Goal: Task Accomplishment & Management: Use online tool/utility

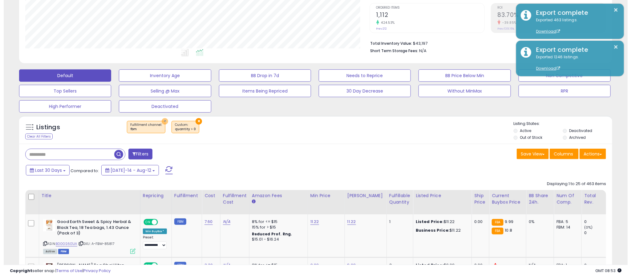
scroll to position [127, 345]
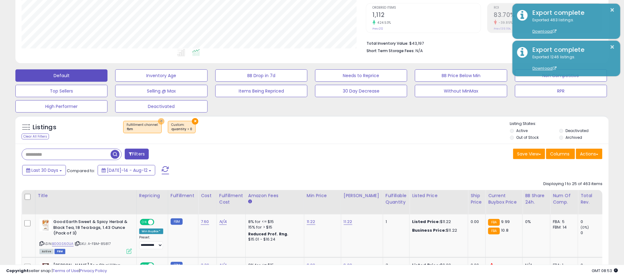
click at [159, 122] on button "×" at bounding box center [161, 121] width 6 height 6
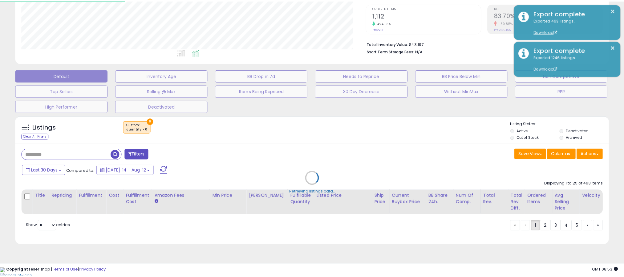
scroll to position [127, 348]
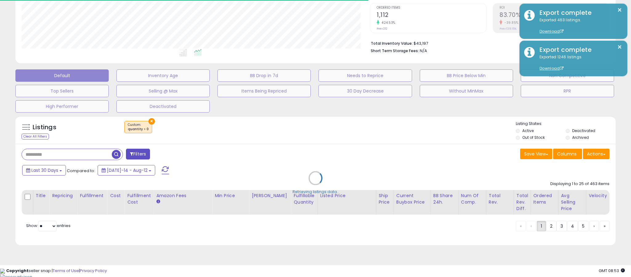
click at [146, 120] on div "Retrieving listings data.." at bounding box center [316, 182] width 610 height 140
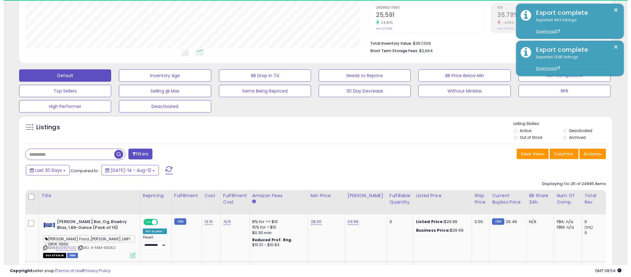
scroll to position [127, 345]
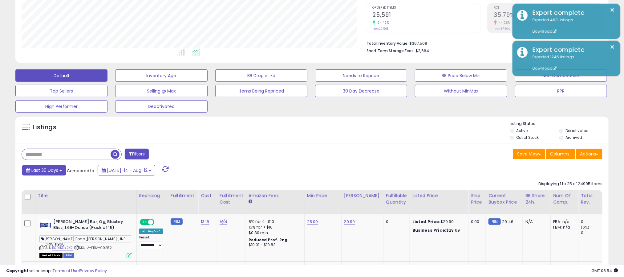
click at [43, 168] on span "Last 30 Days" at bounding box center [44, 170] width 27 height 6
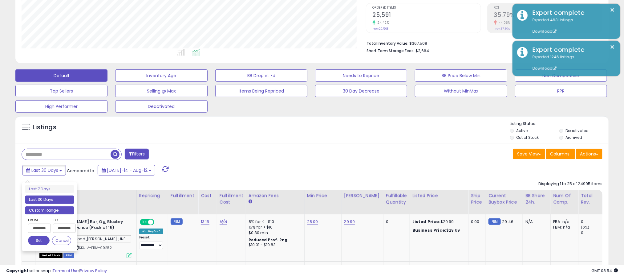
click at [43, 208] on li "Custom Range" at bounding box center [49, 210] width 49 height 8
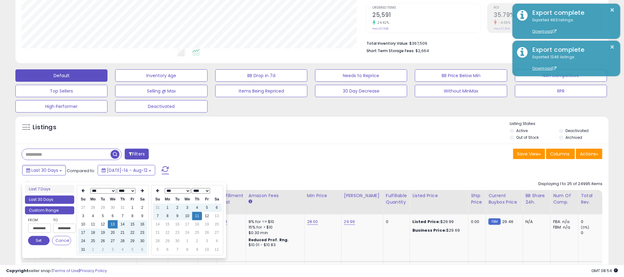
click at [44, 211] on li "Custom Range" at bounding box center [49, 210] width 49 height 8
click at [39, 226] on input "**********" at bounding box center [39, 227] width 23 height 9
click at [111, 187] on th "*** *** *** *** *** *** *** *** *** **** **** **** **** **** **** **** **** ***…" at bounding box center [112, 190] width 49 height 9
click at [112, 193] on select "*** *** *** *** *** *** *** *** ***" at bounding box center [103, 191] width 26 height 6
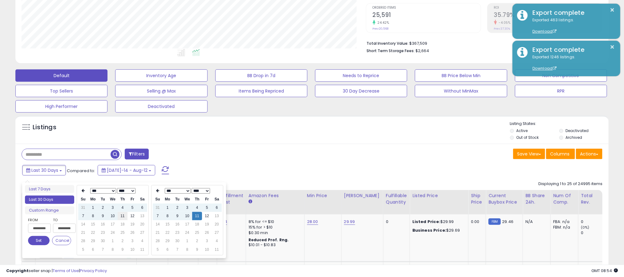
click at [121, 216] on td "11" at bounding box center [123, 216] width 10 height 8
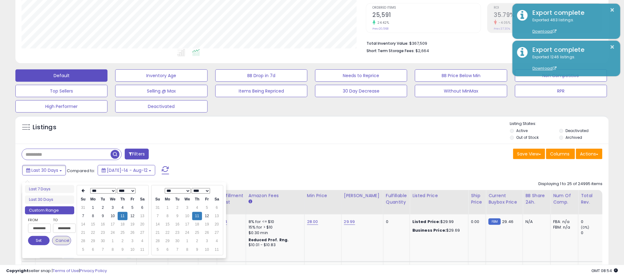
type input "**********"
click at [43, 242] on button "Set" at bounding box center [39, 240] width 22 height 9
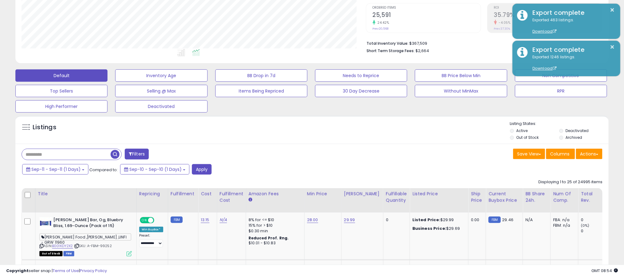
click at [390, 137] on div "Listings" at bounding box center [311, 131] width 593 height 21
click at [200, 174] on button "Apply" at bounding box center [202, 169] width 20 height 10
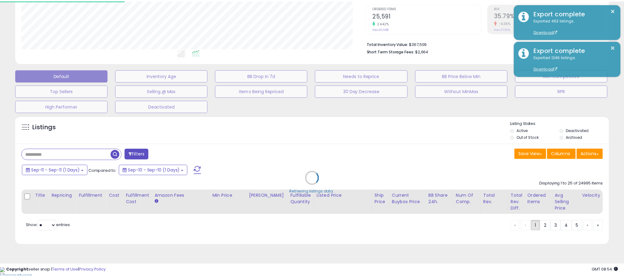
scroll to position [127, 348]
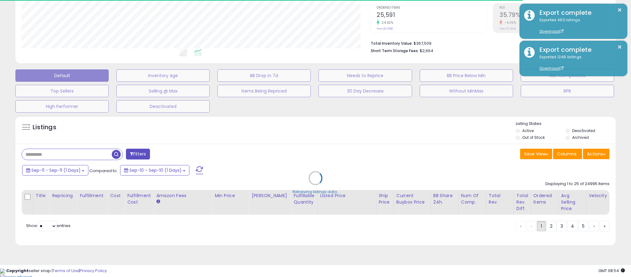
click at [568, 139] on div "Retrieving listings data.." at bounding box center [316, 182] width 610 height 140
click at [567, 139] on div "Retrieving listings data.." at bounding box center [316, 182] width 610 height 140
click at [568, 136] on div "Retrieving listings data.." at bounding box center [316, 182] width 610 height 140
click at [568, 137] on div "Retrieving listings data.." at bounding box center [316, 182] width 610 height 140
click at [567, 138] on div "Retrieving listings data.." at bounding box center [316, 182] width 610 height 140
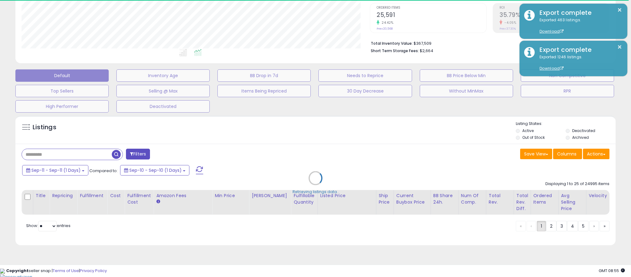
click at [567, 138] on div "Retrieving listings data.." at bounding box center [316, 182] width 610 height 140
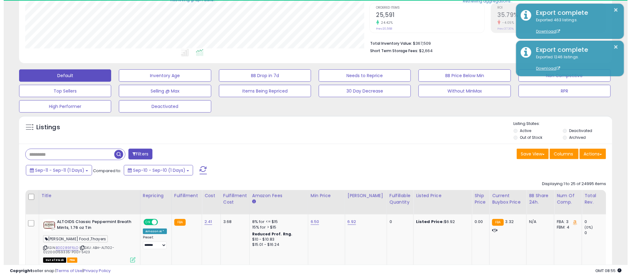
scroll to position [307981, 307763]
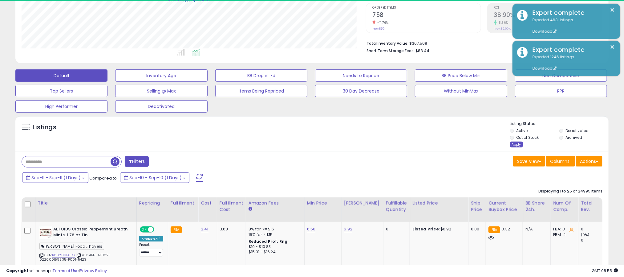
click at [519, 146] on div "Apply" at bounding box center [516, 144] width 13 height 6
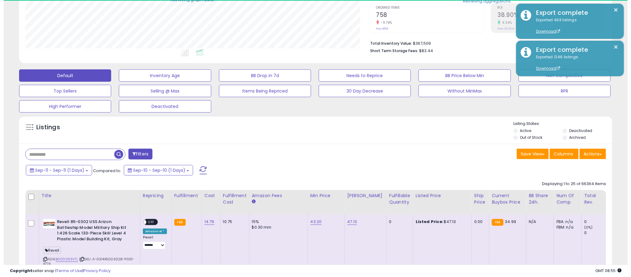
scroll to position [127, 345]
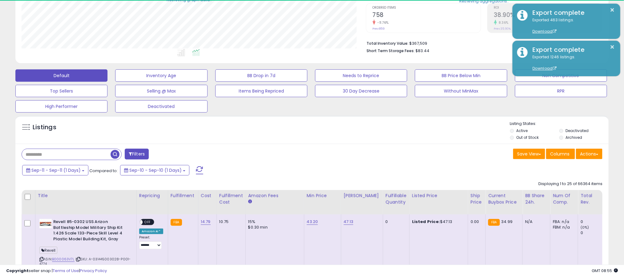
click at [140, 155] on button "Filters" at bounding box center [137, 154] width 24 height 11
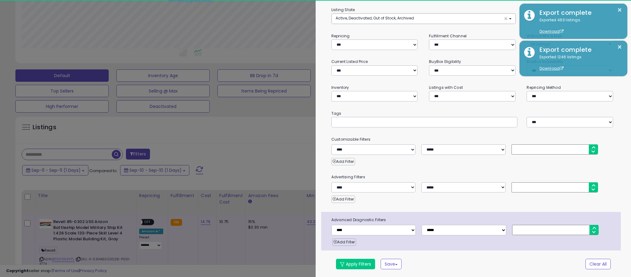
scroll to position [44, 0]
click at [376, 225] on select "**********" at bounding box center [374, 229] width 84 height 10
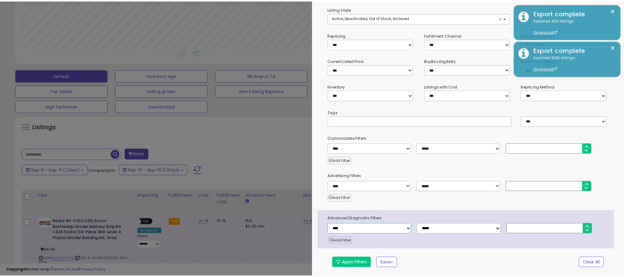
scroll to position [127, 348]
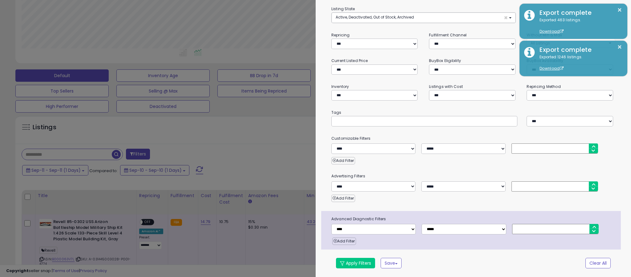
click at [453, 199] on div "Add Filter" at bounding box center [473, 196] width 293 height 10
click at [543, 94] on select "**********" at bounding box center [570, 95] width 87 height 10
click at [527, 90] on select "**********" at bounding box center [570, 95] width 87 height 10
click at [357, 263] on button "Apply Filters" at bounding box center [355, 263] width 39 height 10
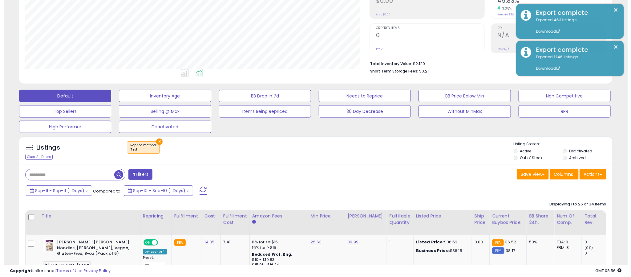
scroll to position [125, 0]
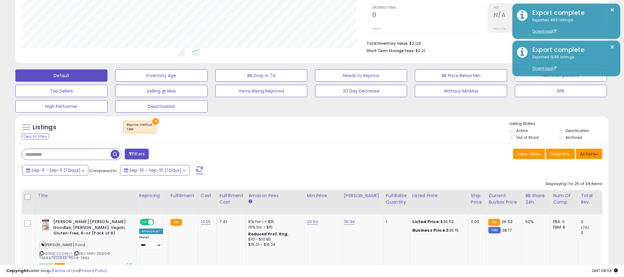
click at [584, 157] on button "Actions" at bounding box center [589, 154] width 26 height 10
click at [560, 197] on link "Export All Columns" at bounding box center [564, 193] width 67 height 10
click at [343, 141] on div "Listings Clear All Filters × Reprice method" at bounding box center [311, 131] width 593 height 21
click at [350, 136] on div "× Test" at bounding box center [313, 129] width 395 height 17
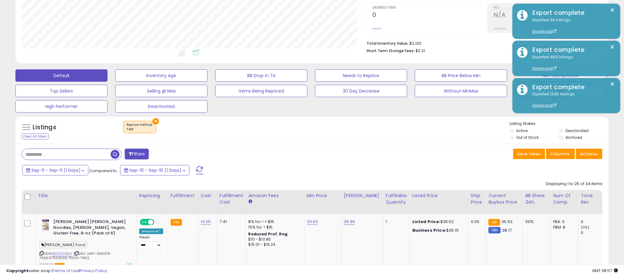
drag, startPoint x: 304, startPoint y: 143, endPoint x: 252, endPoint y: 132, distance: 53.5
click at [304, 143] on div "Listings Clear All Filters × Reprice method Test" at bounding box center [311, 130] width 593 height 28
click at [155, 121] on button "×" at bounding box center [156, 121] width 6 height 6
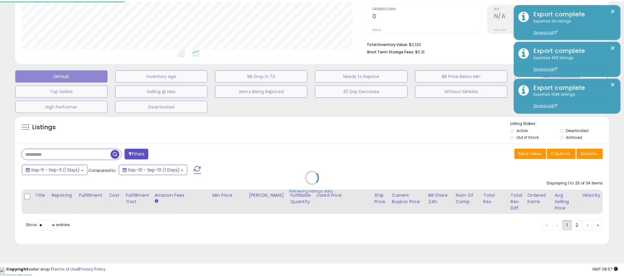
scroll to position [127, 348]
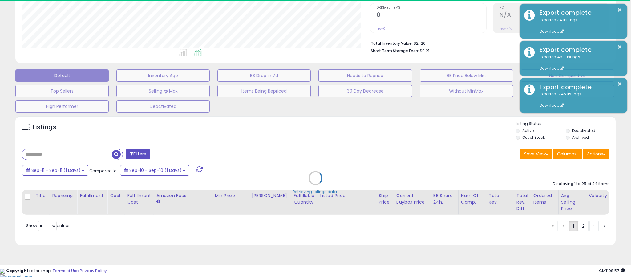
click at [140, 155] on div "Retrieving listings data.." at bounding box center [316, 182] width 610 height 140
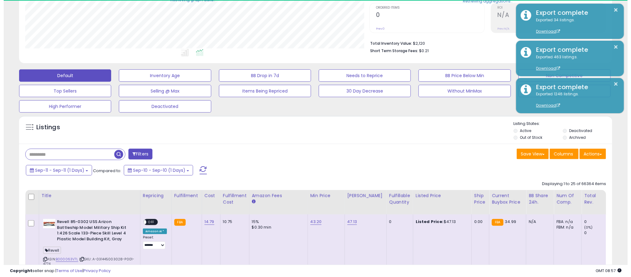
scroll to position [307981, 307763]
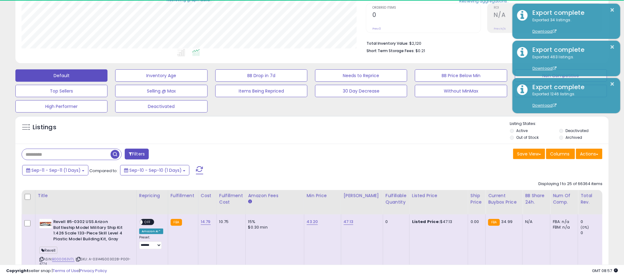
click at [141, 155] on button "Filters" at bounding box center [137, 154] width 24 height 11
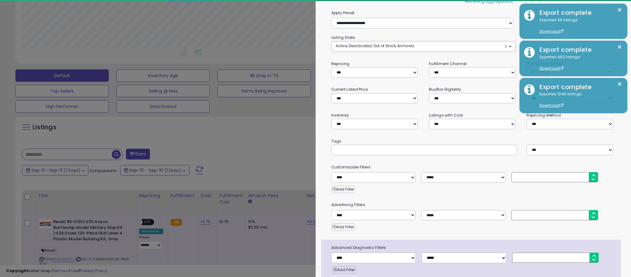
scroll to position [0, 0]
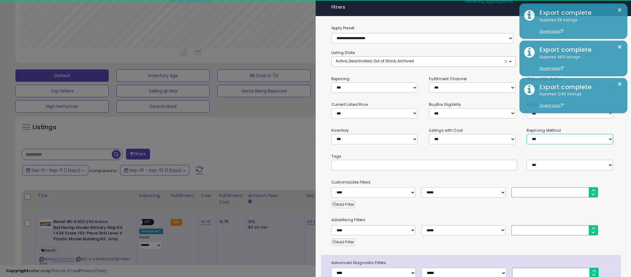
click at [553, 140] on select "**********" at bounding box center [570, 139] width 87 height 10
select select "**********"
click at [527, 134] on select "**********" at bounding box center [570, 139] width 87 height 10
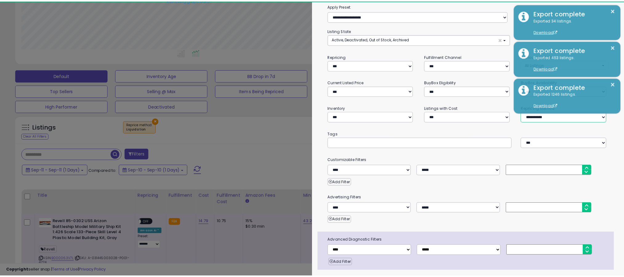
scroll to position [44, 0]
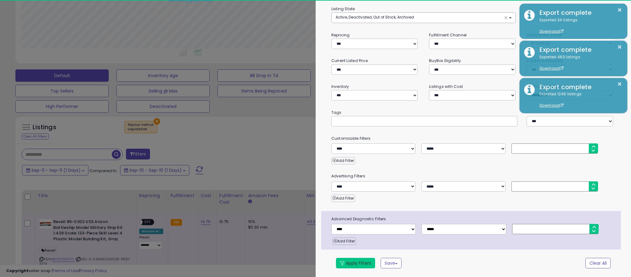
click at [353, 263] on button "Apply Filters" at bounding box center [355, 263] width 39 height 10
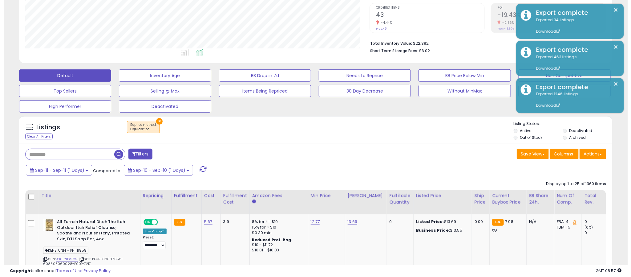
scroll to position [127, 345]
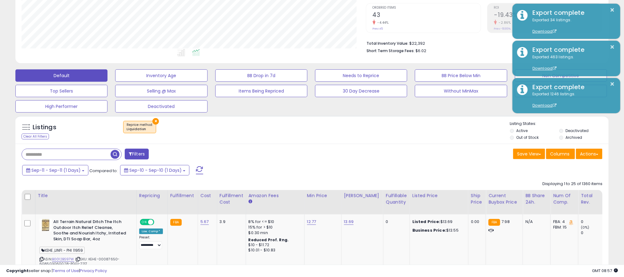
click at [292, 176] on div "Sep-11 - Sep-11 (1 Days) Compared to: Sep-10 - Sep-10 (1 Days)" at bounding box center [239, 171] width 436 height 14
click at [146, 153] on button "Filters" at bounding box center [137, 154] width 24 height 11
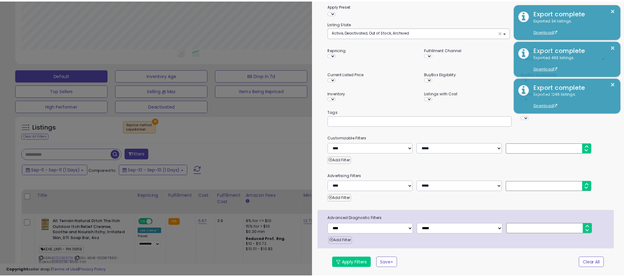
scroll to position [127, 348]
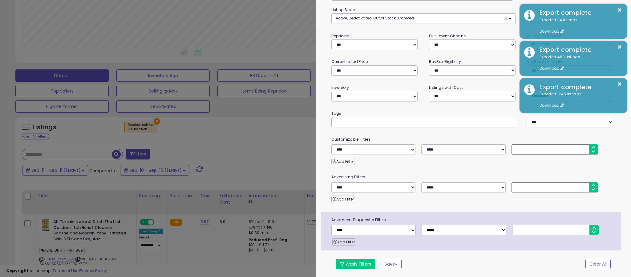
click at [249, 152] on div at bounding box center [315, 138] width 631 height 277
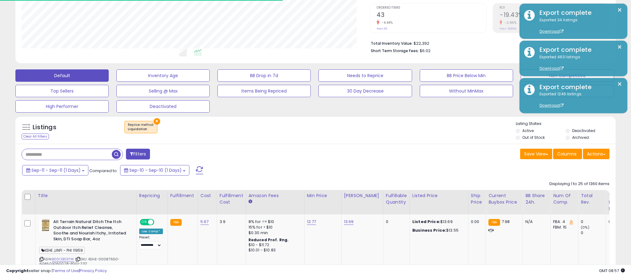
scroll to position [307981, 307763]
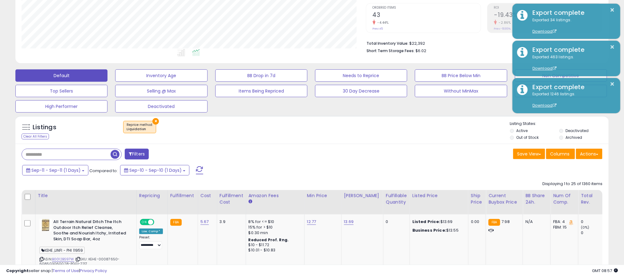
click at [146, 154] on button "Filters" at bounding box center [137, 154] width 24 height 11
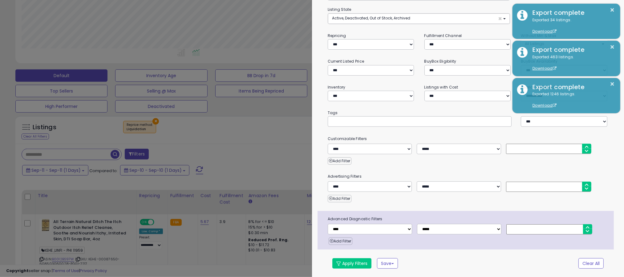
scroll to position [127, 348]
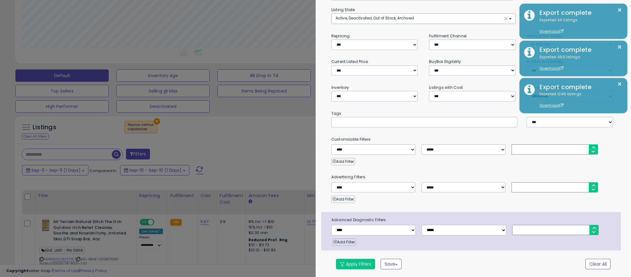
click at [237, 166] on div at bounding box center [315, 138] width 631 height 277
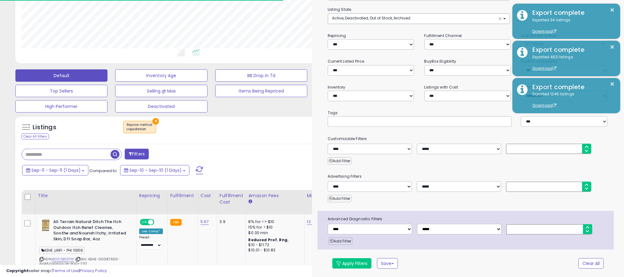
scroll to position [307981, 307763]
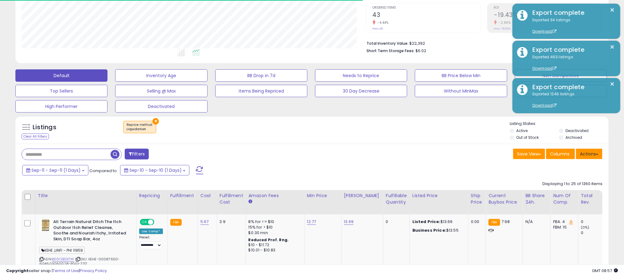
click at [591, 159] on button "Actions" at bounding box center [589, 154] width 26 height 10
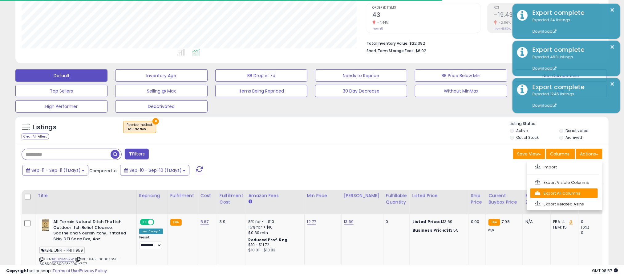
click at [548, 191] on link "Export All Columns" at bounding box center [564, 193] width 67 height 10
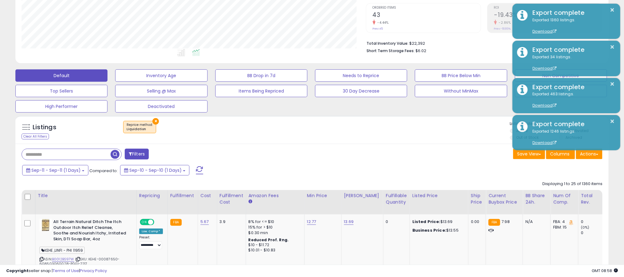
click at [415, 166] on div "Sep-11 - Sep-11 (1 Days) Compared to: Sep-10 - Sep-10 (1 Days)" at bounding box center [239, 171] width 436 height 14
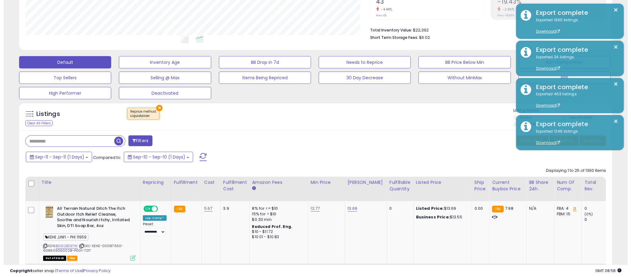
scroll to position [125, 0]
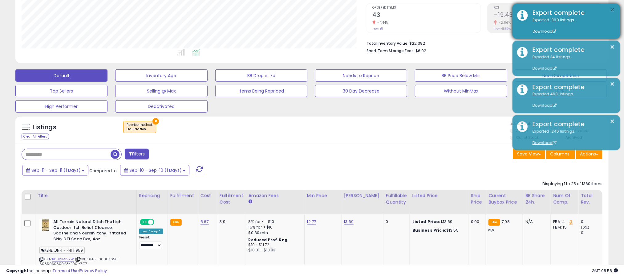
click at [613, 9] on button "×" at bounding box center [612, 10] width 5 height 8
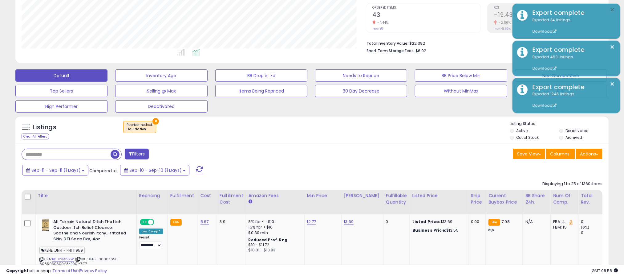
click at [613, 9] on button "×" at bounding box center [612, 10] width 5 height 8
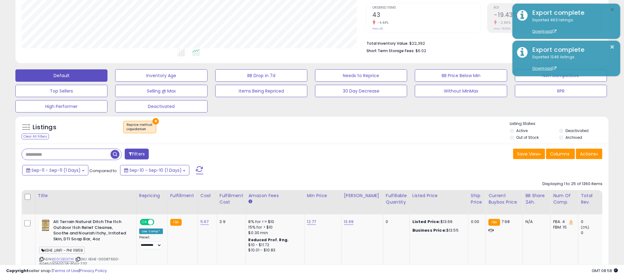
click at [613, 9] on button "×" at bounding box center [612, 10] width 5 height 8
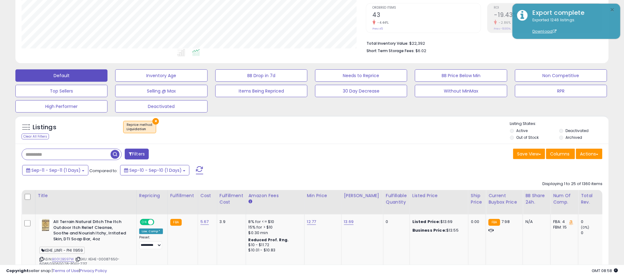
click at [613, 9] on button "×" at bounding box center [612, 10] width 5 height 8
click at [153, 124] on button "×" at bounding box center [156, 121] width 6 height 6
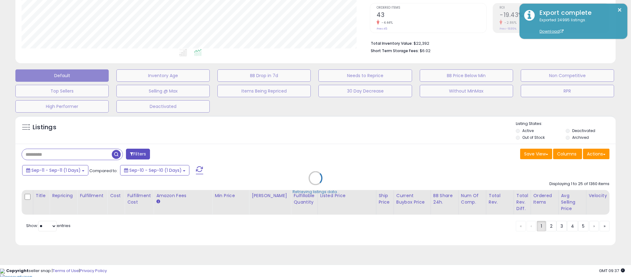
scroll to position [127, 348]
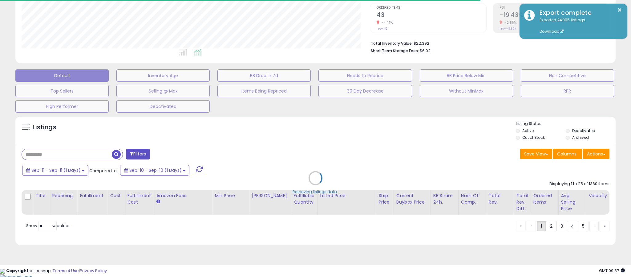
click at [593, 160] on div "Retrieving listings data.." at bounding box center [316, 182] width 610 height 140
click at [594, 156] on div "Retrieving listings data.." at bounding box center [316, 182] width 610 height 140
click at [591, 156] on div "Retrieving listings data.." at bounding box center [316, 182] width 610 height 140
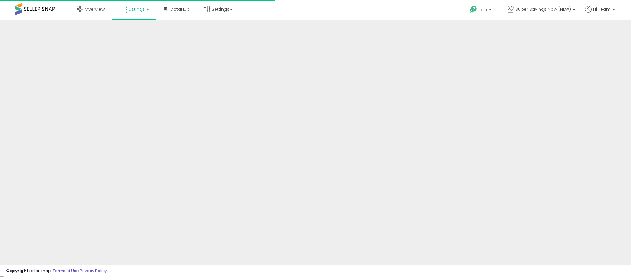
scroll to position [125, 0]
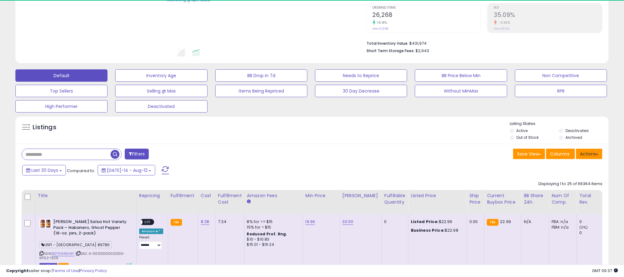
click at [590, 158] on button "Actions" at bounding box center [589, 154] width 26 height 10
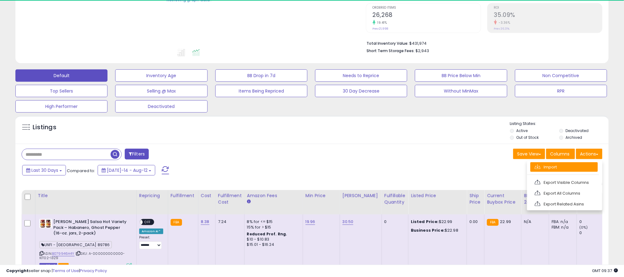
click at [556, 164] on link "Import" at bounding box center [564, 167] width 67 height 10
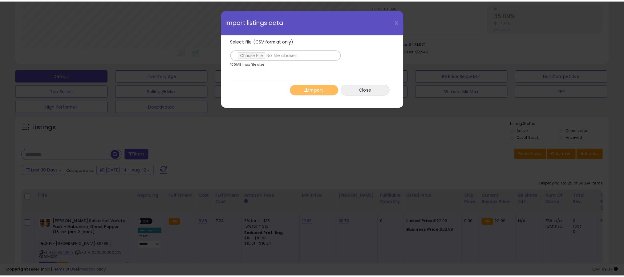
scroll to position [127, 348]
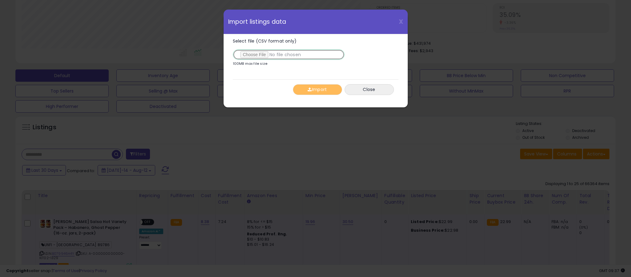
click at [255, 54] on input "Select file (CSV format only)" at bounding box center [289, 54] width 112 height 10
type input "**********"
click at [329, 85] on button "Import" at bounding box center [317, 89] width 49 height 11
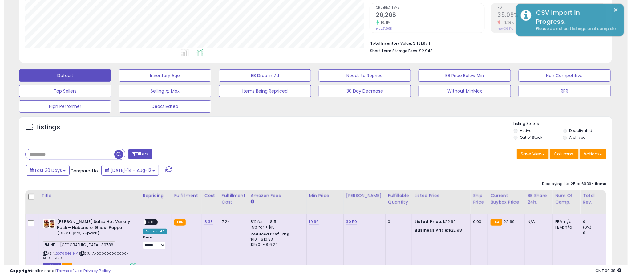
scroll to position [307981, 307763]
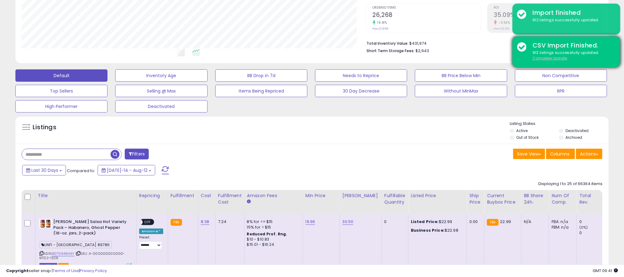
click at [551, 59] on u "Complete Update" at bounding box center [550, 57] width 35 height 5
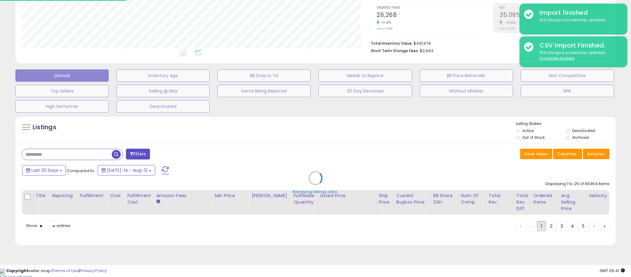
scroll to position [127, 348]
